Goal: Information Seeking & Learning: Learn about a topic

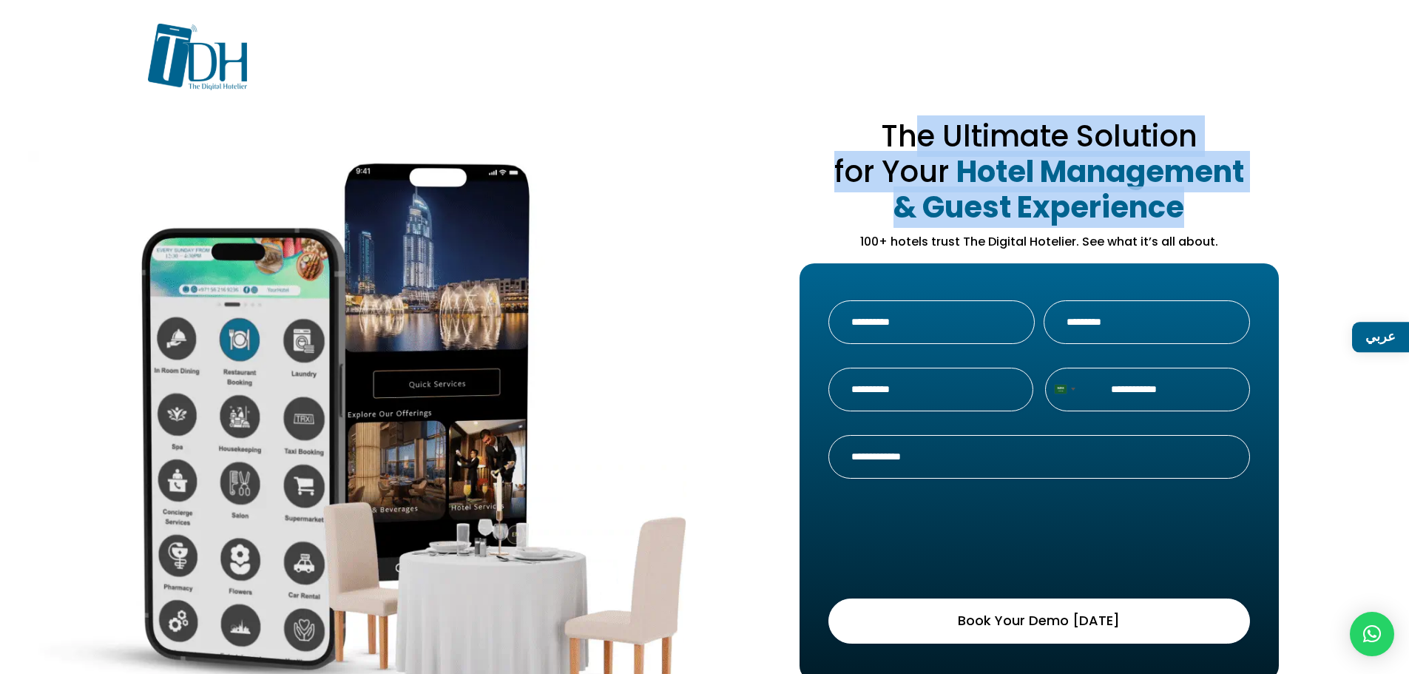
drag, startPoint x: 908, startPoint y: 129, endPoint x: 1202, endPoint y: 203, distance: 303.0
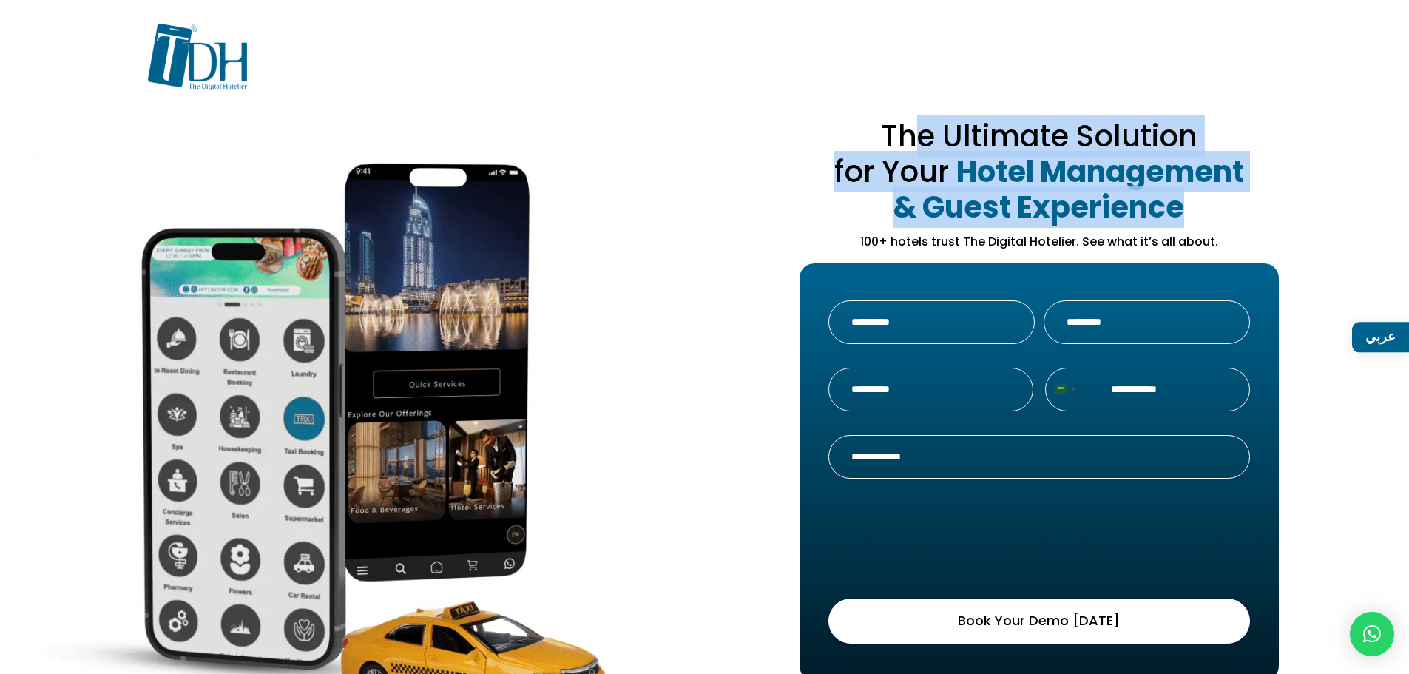
click at [1202, 203] on h1 "The Ultimate Solution for Your Hotel Management & Guest Experience" at bounding box center [1039, 175] width 599 height 114
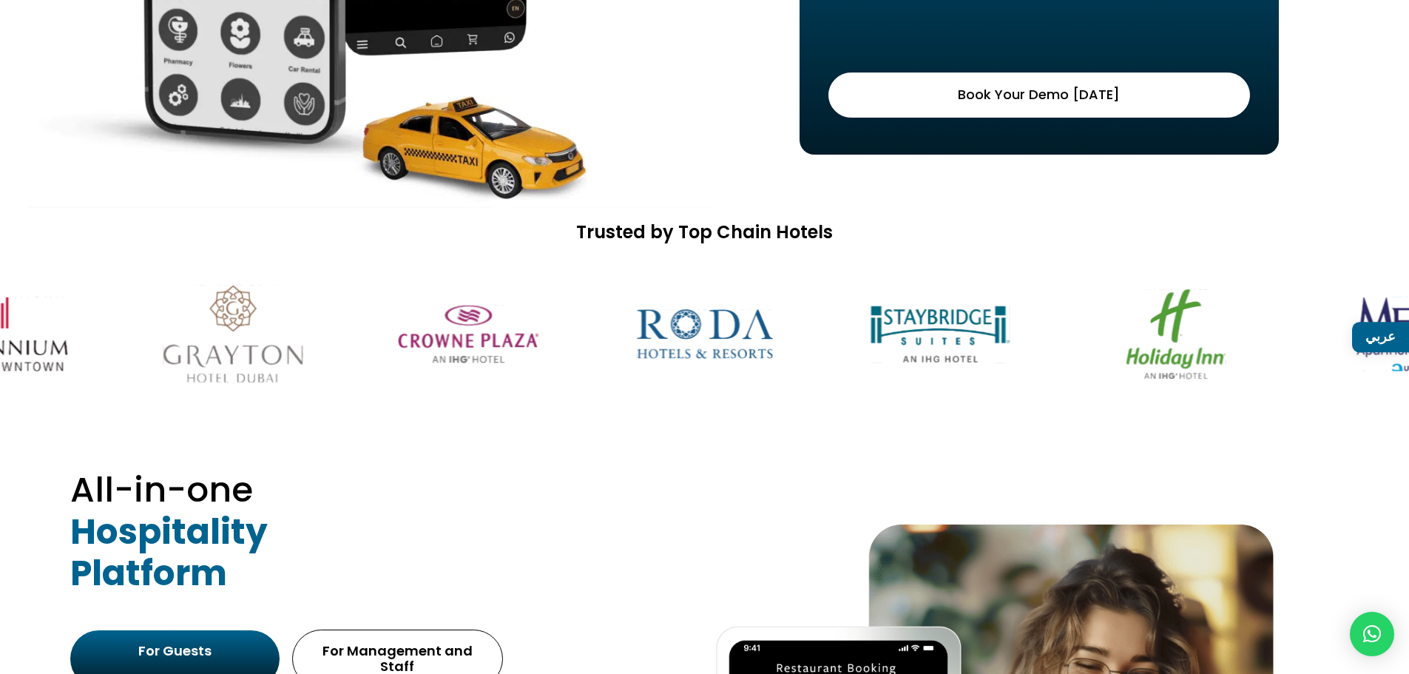
scroll to position [592, 0]
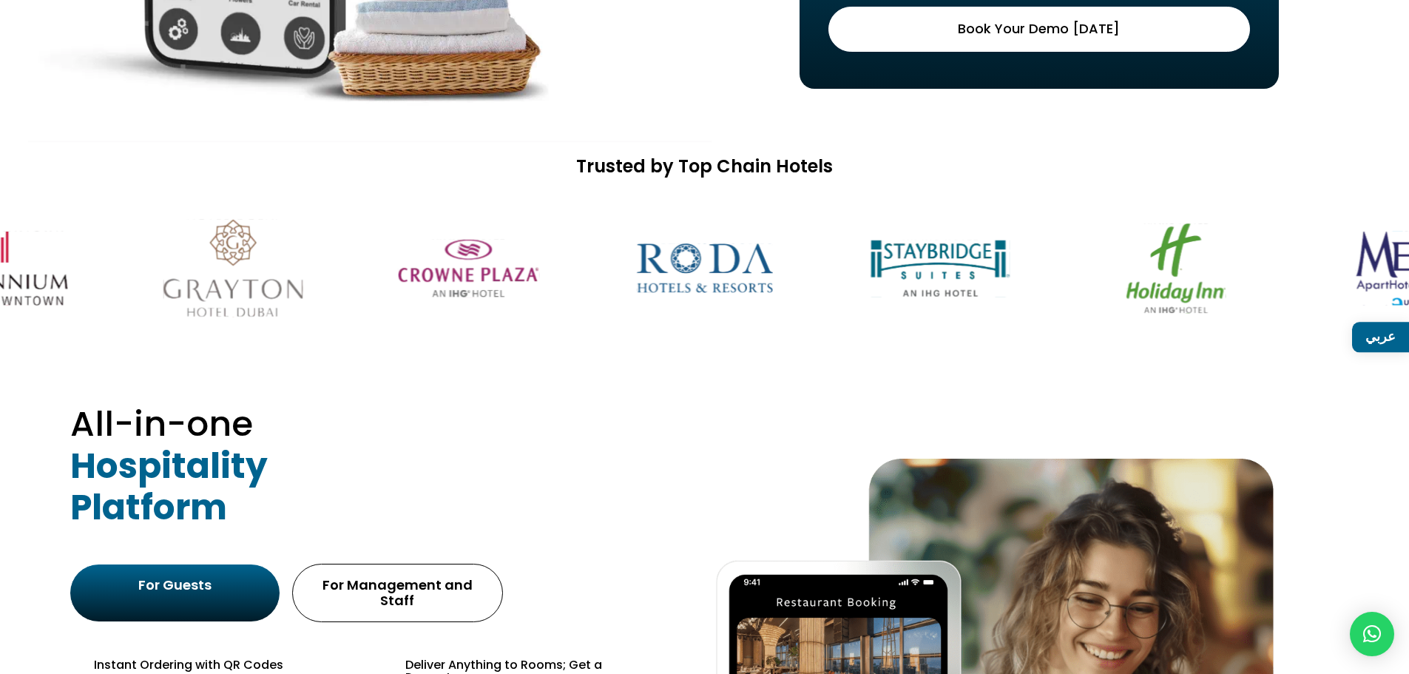
click at [856, 584] on div "For Guests For Management and Staff" at bounding box center [704, 592] width 1179 height 73
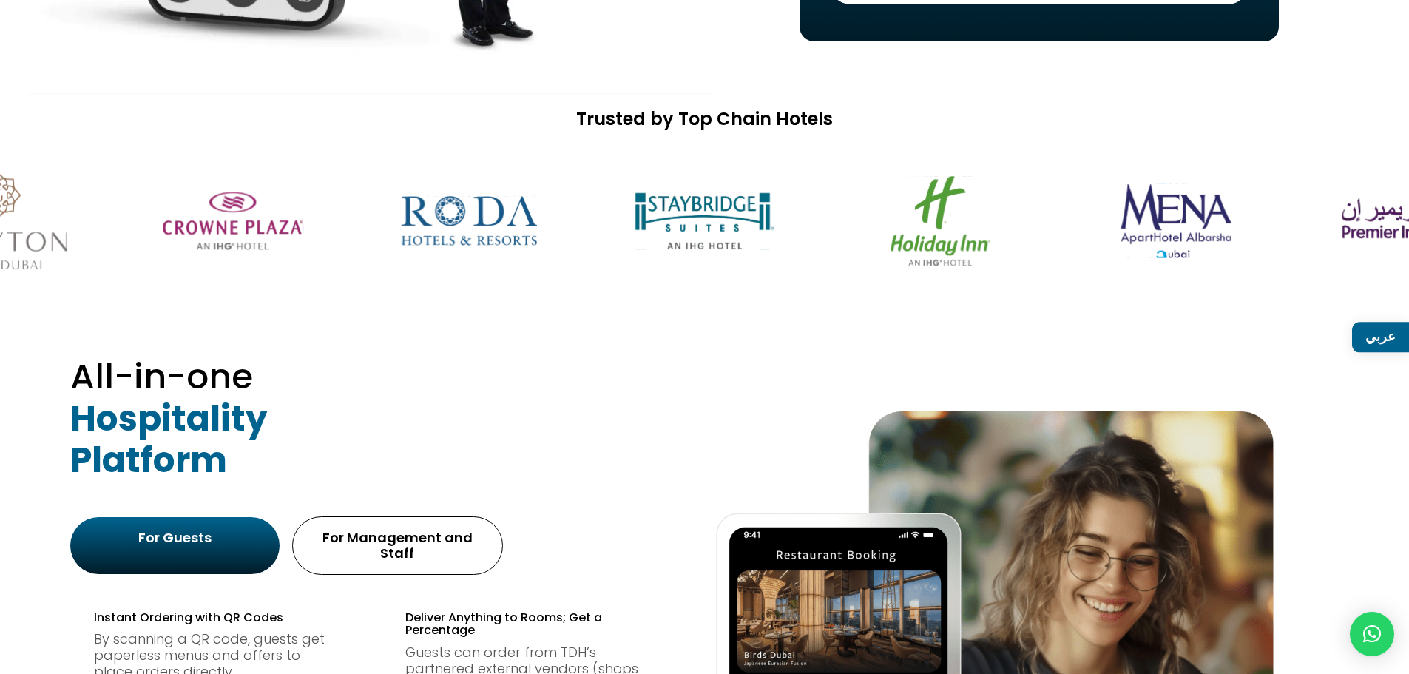
scroll to position [666, 0]
